Goal: Task Accomplishment & Management: Complete application form

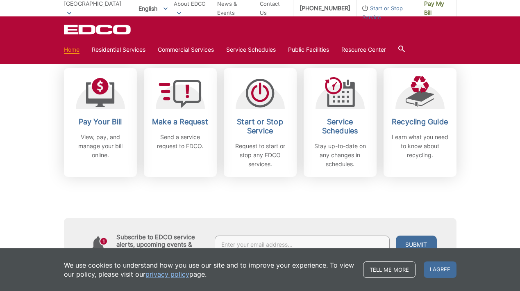
scroll to position [229, 0]
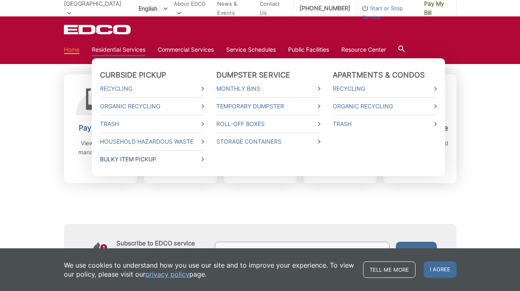
click at [135, 161] on link "Bulky Item Pickup" at bounding box center [152, 159] width 104 height 9
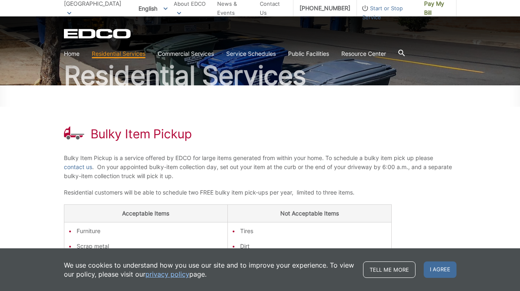
scroll to position [53, 0]
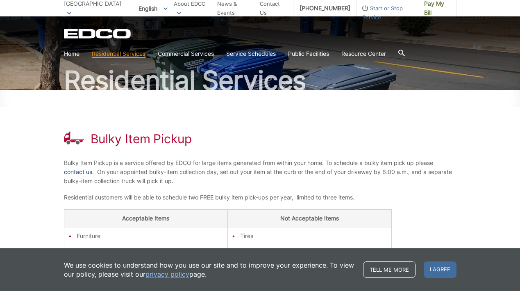
click at [80, 173] on link "contact us" at bounding box center [78, 171] width 28 height 9
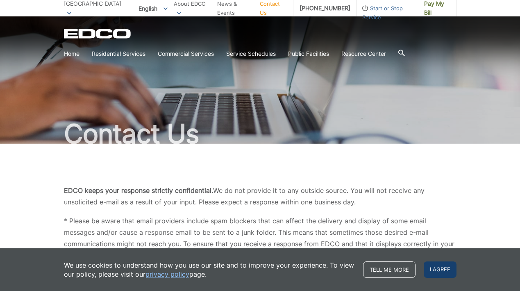
click at [442, 271] on span "I agree" at bounding box center [440, 269] width 33 height 16
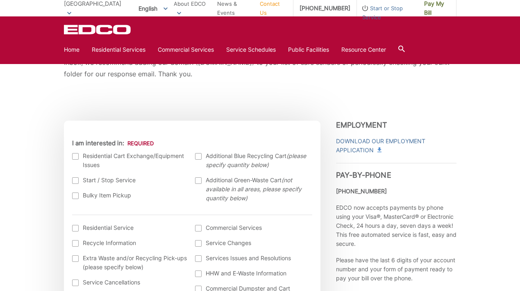
scroll to position [193, 0]
click at [78, 196] on div at bounding box center [75, 195] width 7 height 7
click at [0, 0] on input "Bulky Item Pickup" at bounding box center [0, 0] width 0 height 0
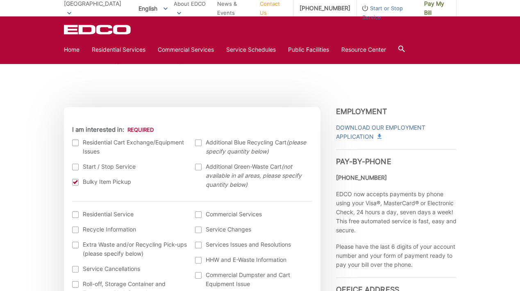
scroll to position [210, 0]
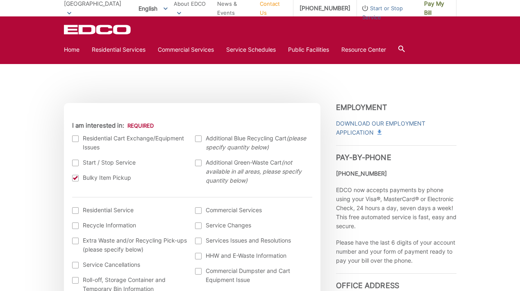
click at [76, 212] on div at bounding box center [75, 210] width 7 height 7
click at [0, 0] on input "I am interested in: (continued) *" at bounding box center [0, 0] width 0 height 0
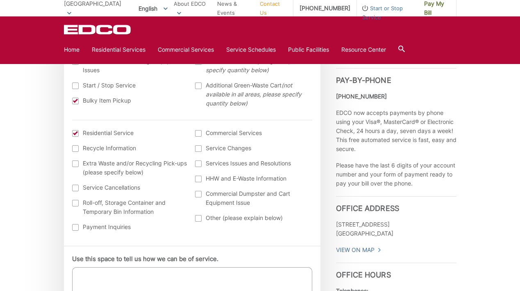
scroll to position [0, 0]
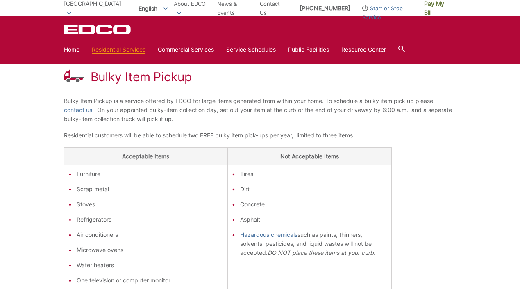
scroll to position [113, 0]
